Goal: Information Seeking & Learning: Answer question/provide support

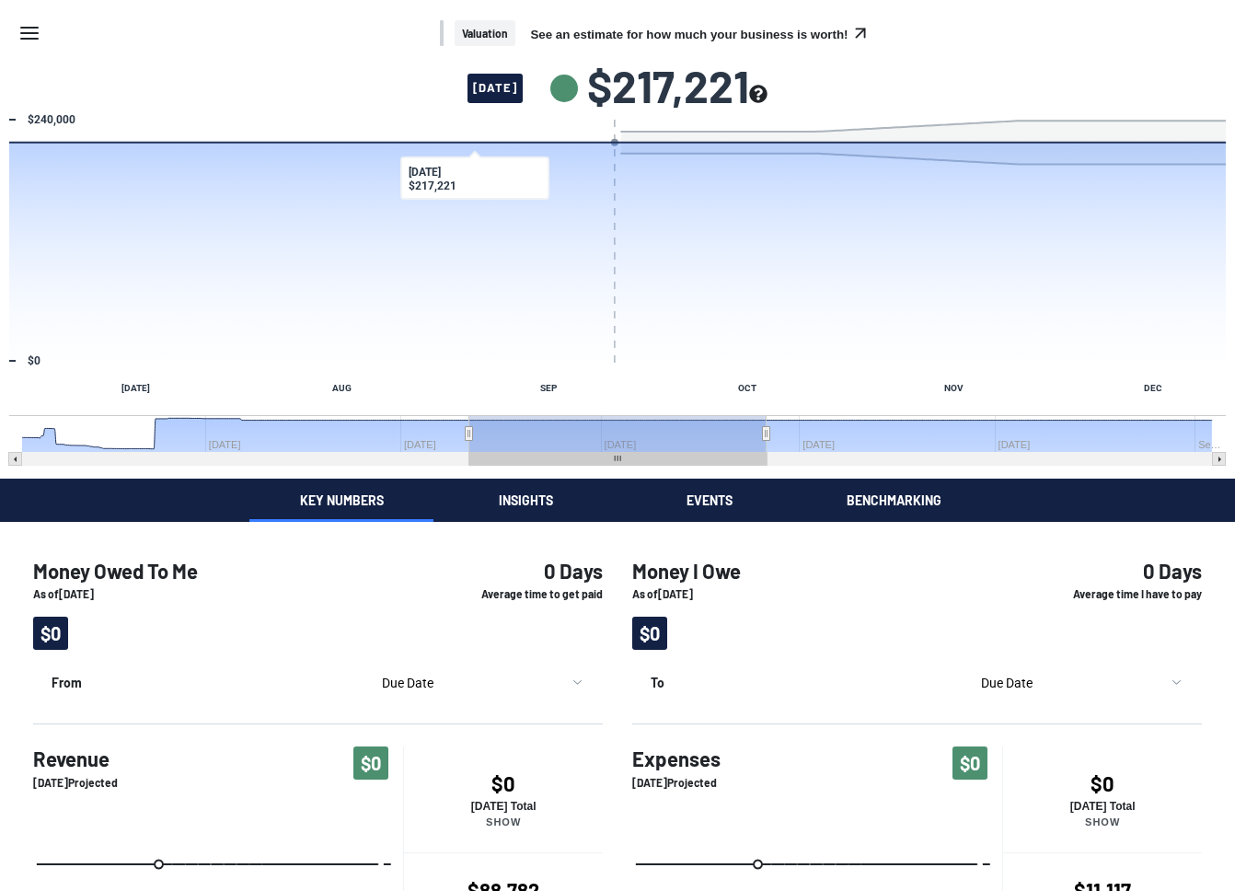
click at [25, 36] on icon "Menu" at bounding box center [29, 33] width 22 height 22
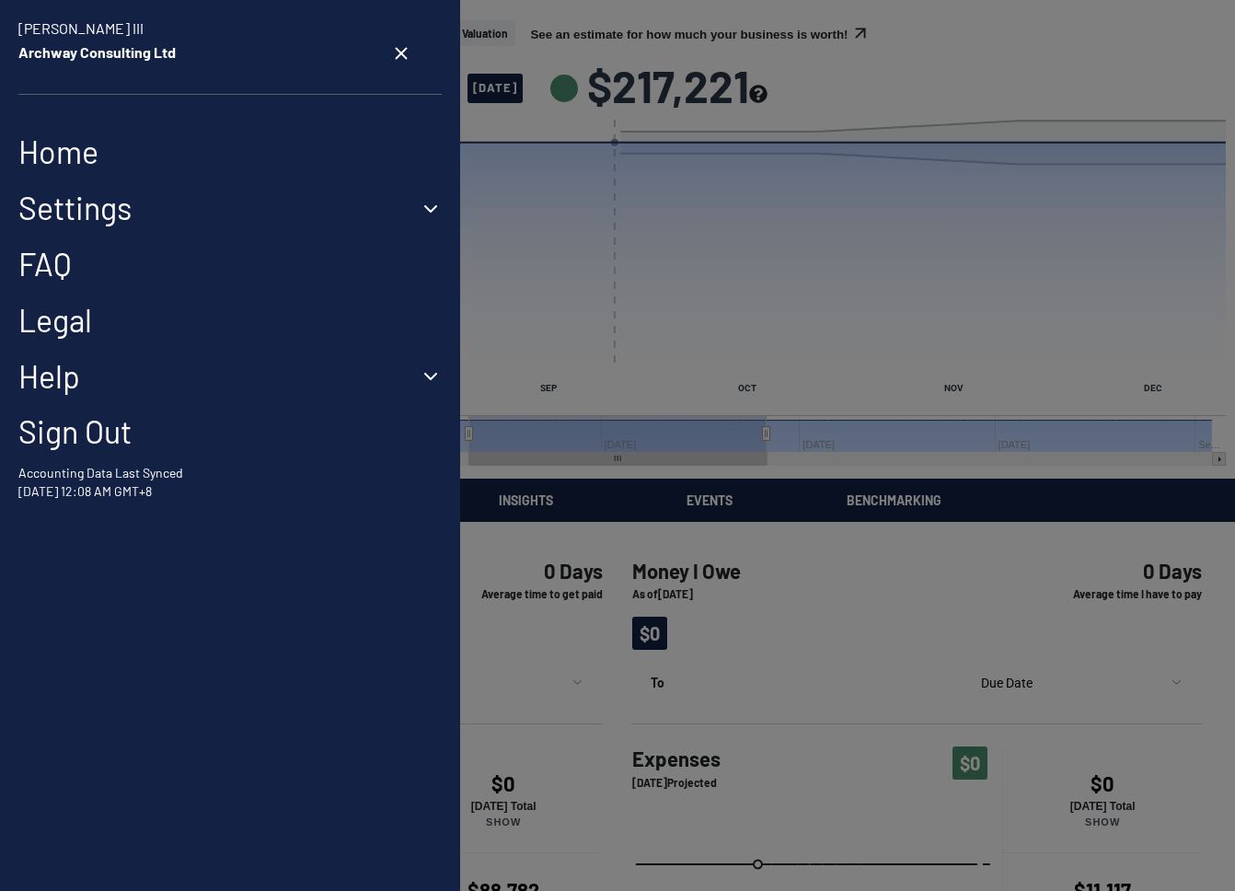
click at [142, 206] on button "Settings" at bounding box center [229, 209] width 423 height 38
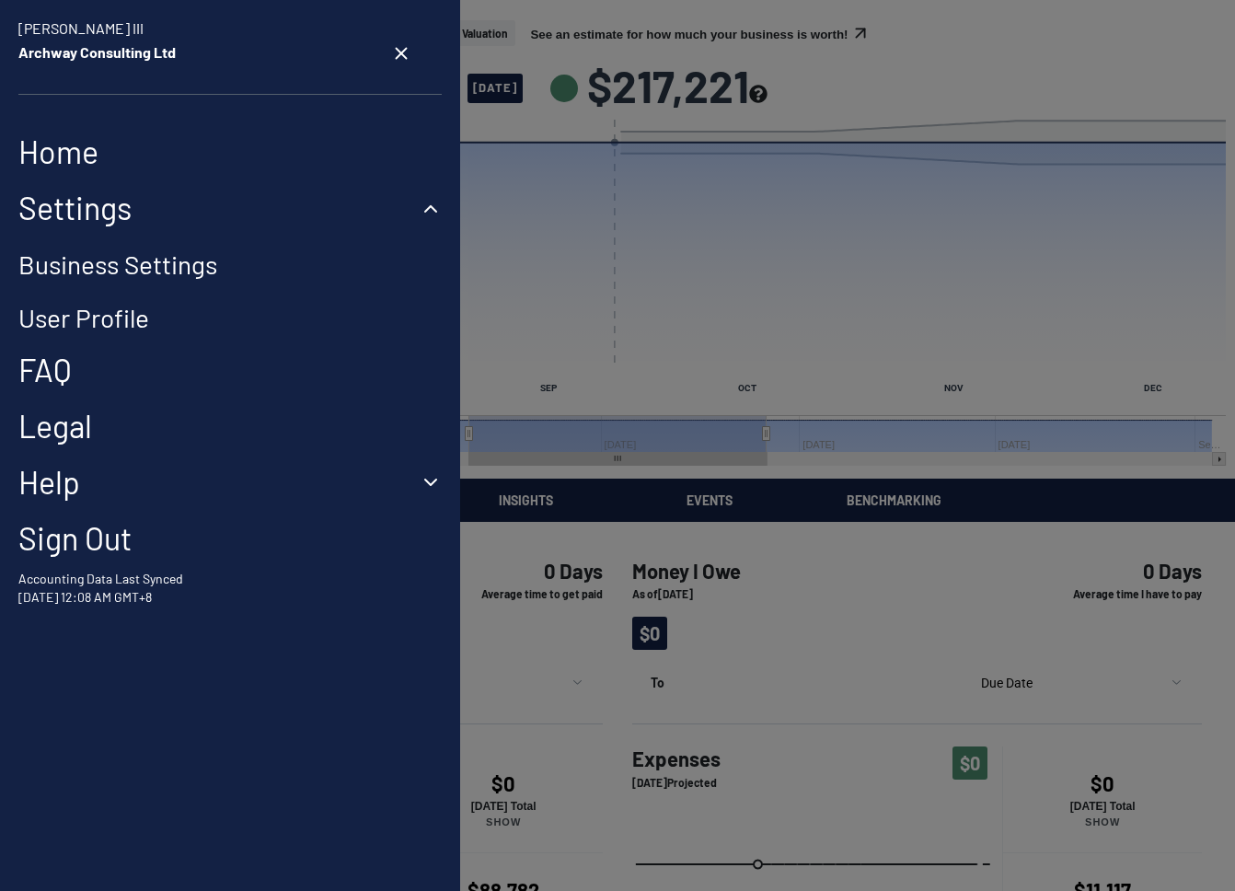
click at [78, 152] on link "Home" at bounding box center [229, 152] width 423 height 38
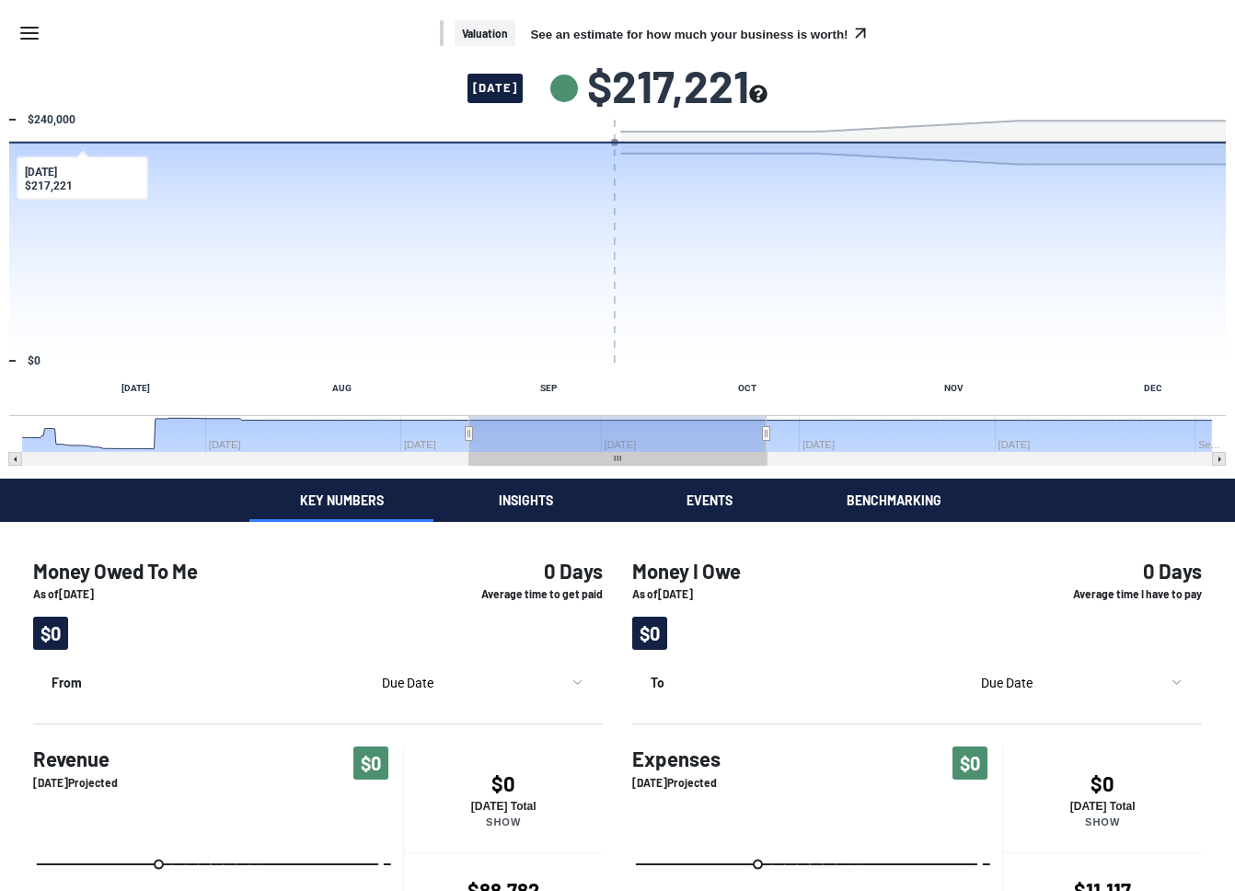
click at [36, 26] on icon "Menu" at bounding box center [29, 33] width 22 height 22
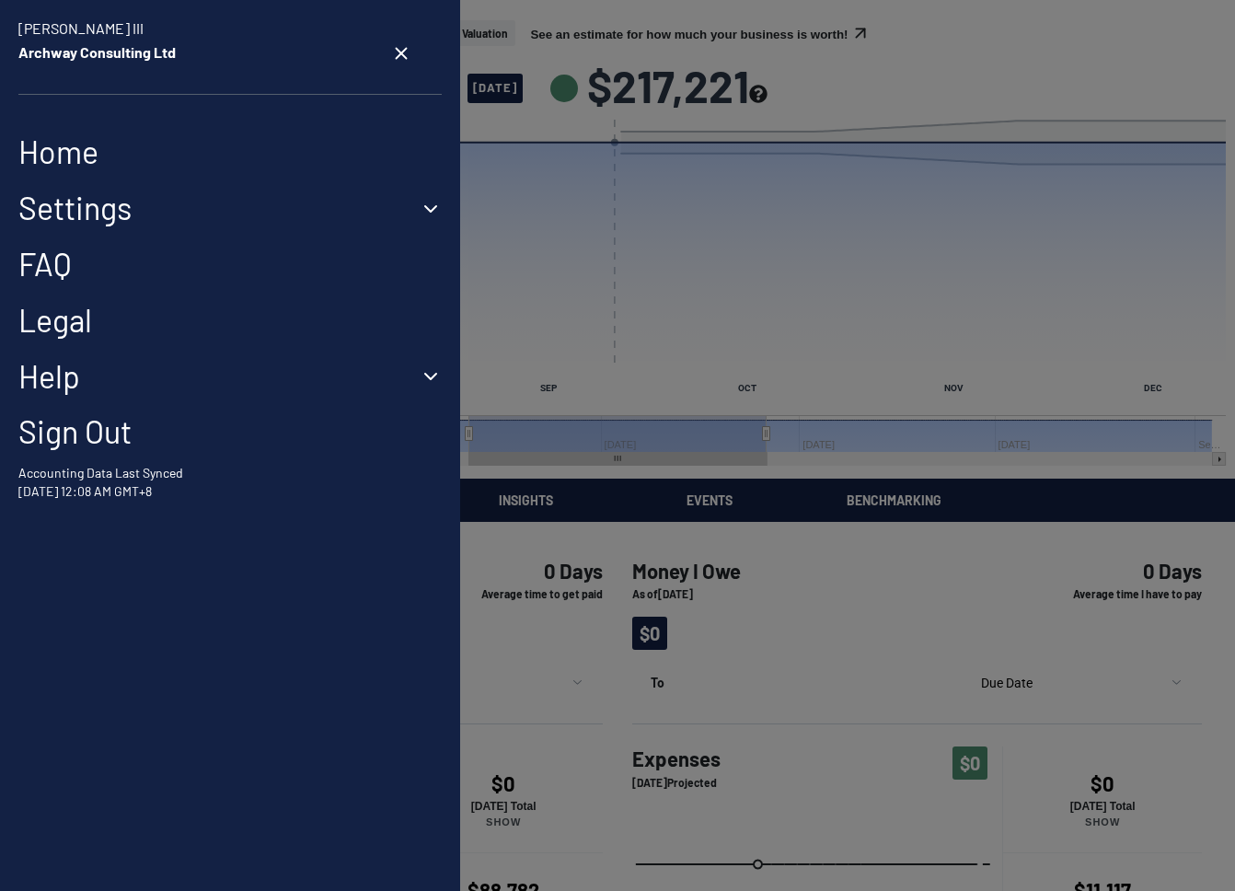
click at [66, 260] on link "FAQ" at bounding box center [229, 265] width 423 height 38
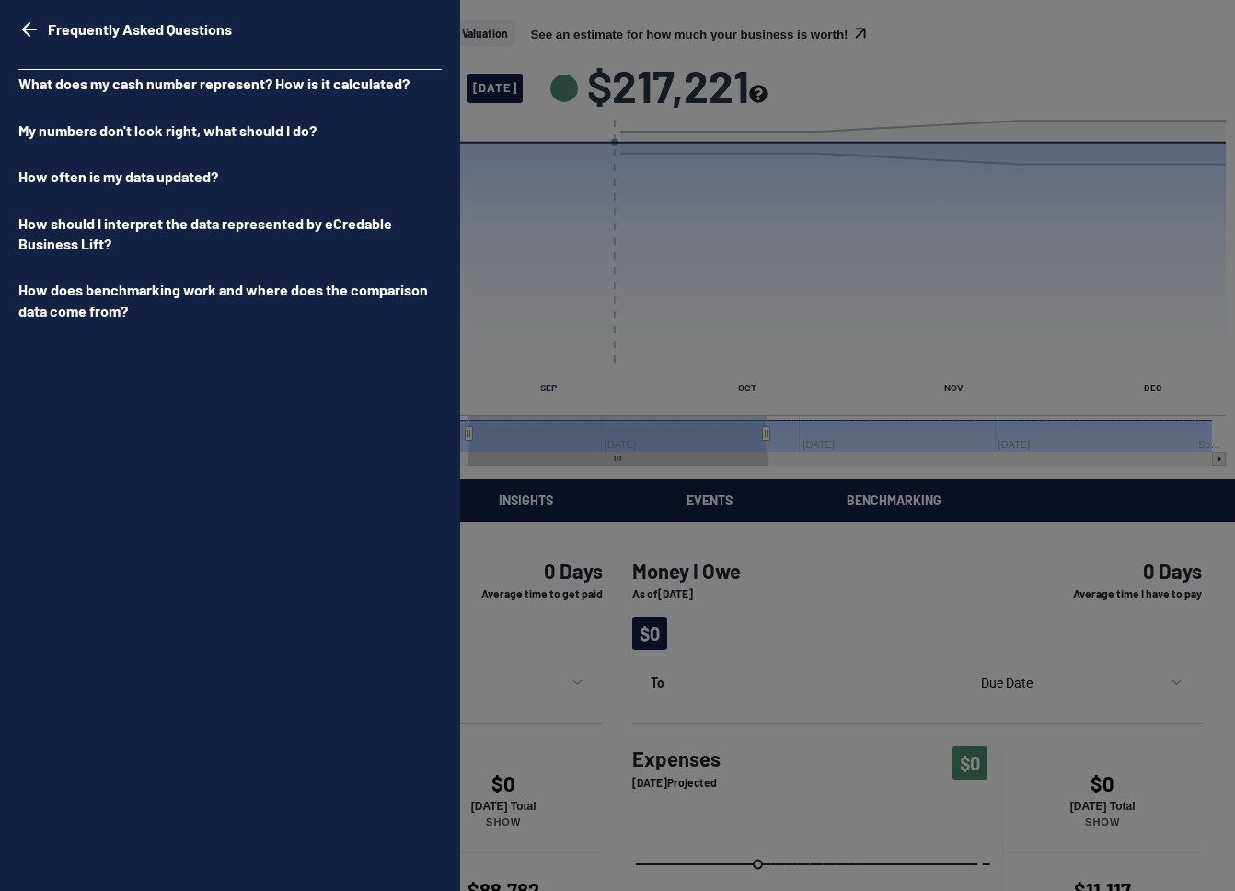
click at [410, 143] on p "My numbers don't look right, what should I do?" at bounding box center [229, 131] width 423 height 28
